Goal: Task Accomplishment & Management: Manage account settings

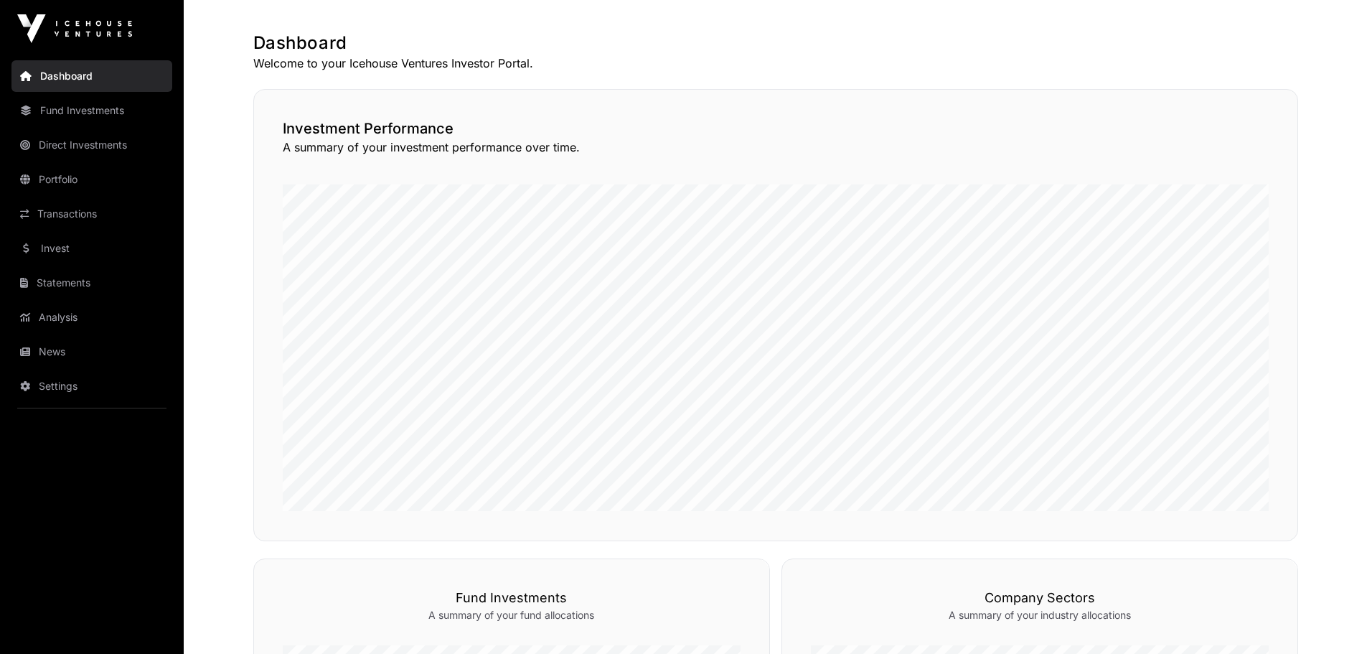
scroll to position [288, 0]
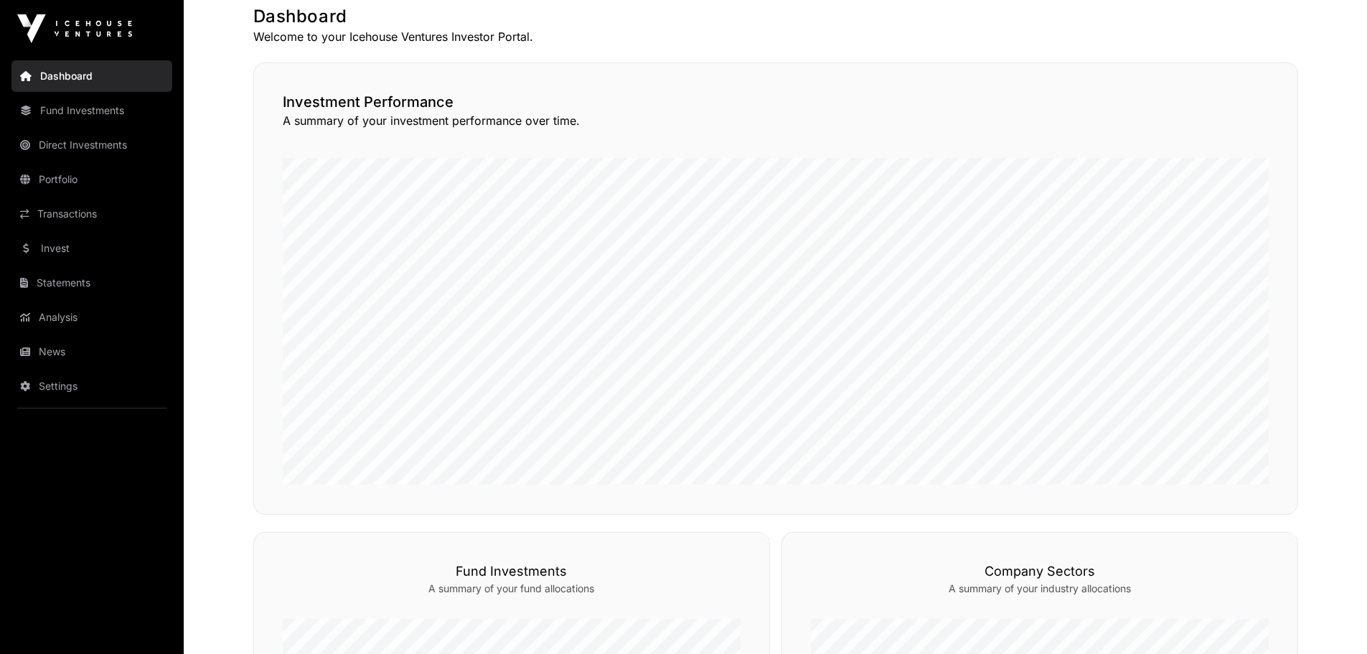
drag, startPoint x: 1371, startPoint y: 95, endPoint x: 1363, endPoint y: 211, distance: 116.6
click at [1363, 211] on html "Dashboard Fund Investments Direct Investments Portfolio Transactions Invest Sta…" at bounding box center [683, 491] width 1367 height 1559
click at [78, 215] on link "Transactions" at bounding box center [91, 214] width 161 height 32
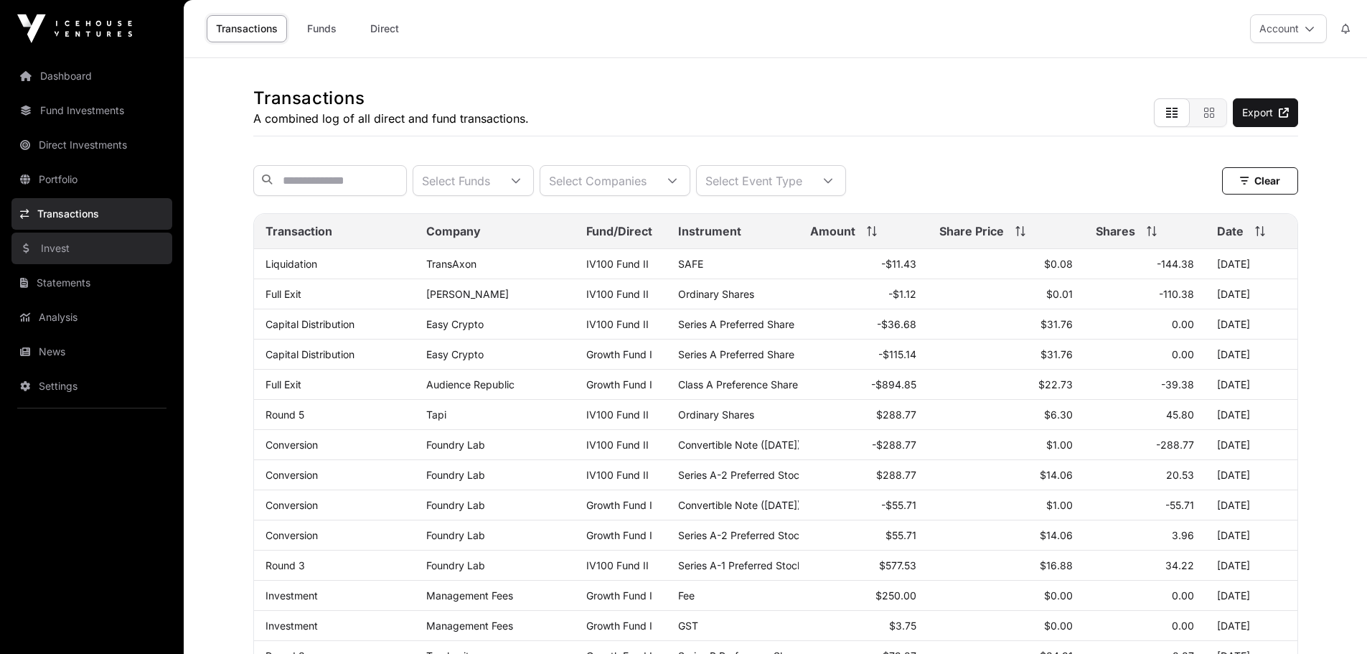
click at [62, 242] on link "Invest" at bounding box center [91, 249] width 161 height 32
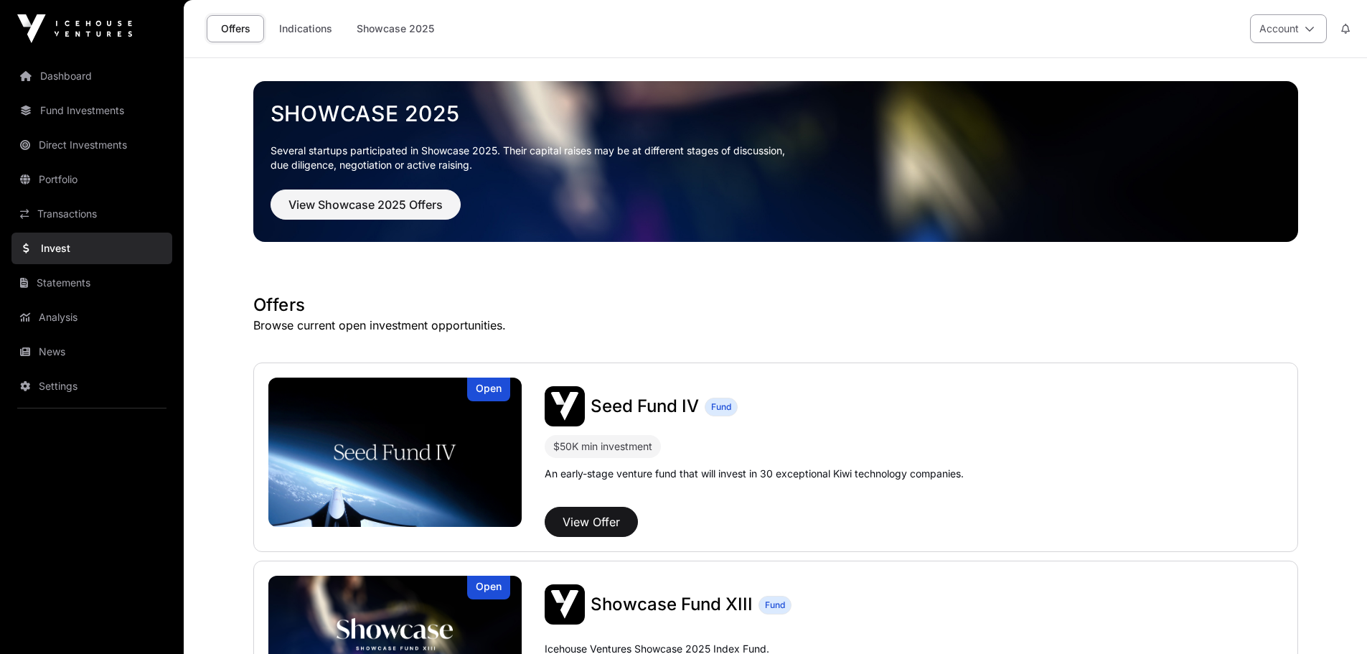
click at [1308, 32] on icon at bounding box center [1310, 29] width 10 height 10
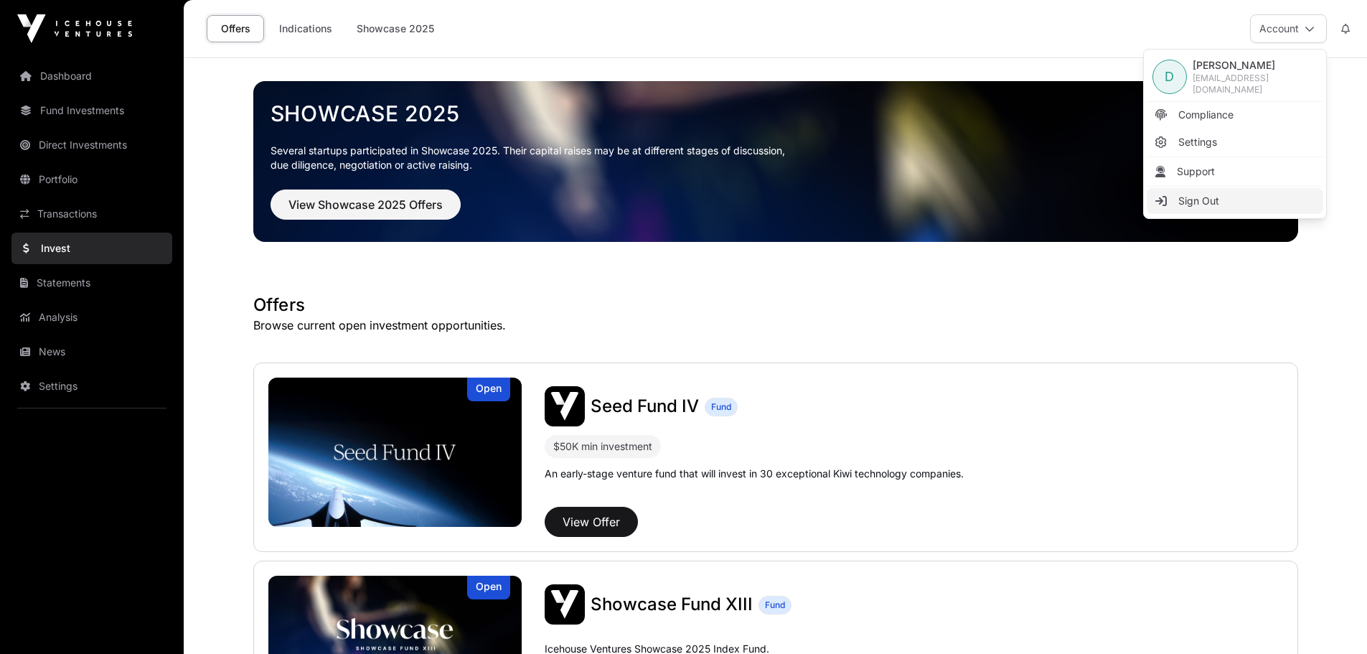
click at [1213, 199] on span "Sign Out" at bounding box center [1198, 201] width 41 height 14
